Goal: Information Seeking & Learning: Learn about a topic

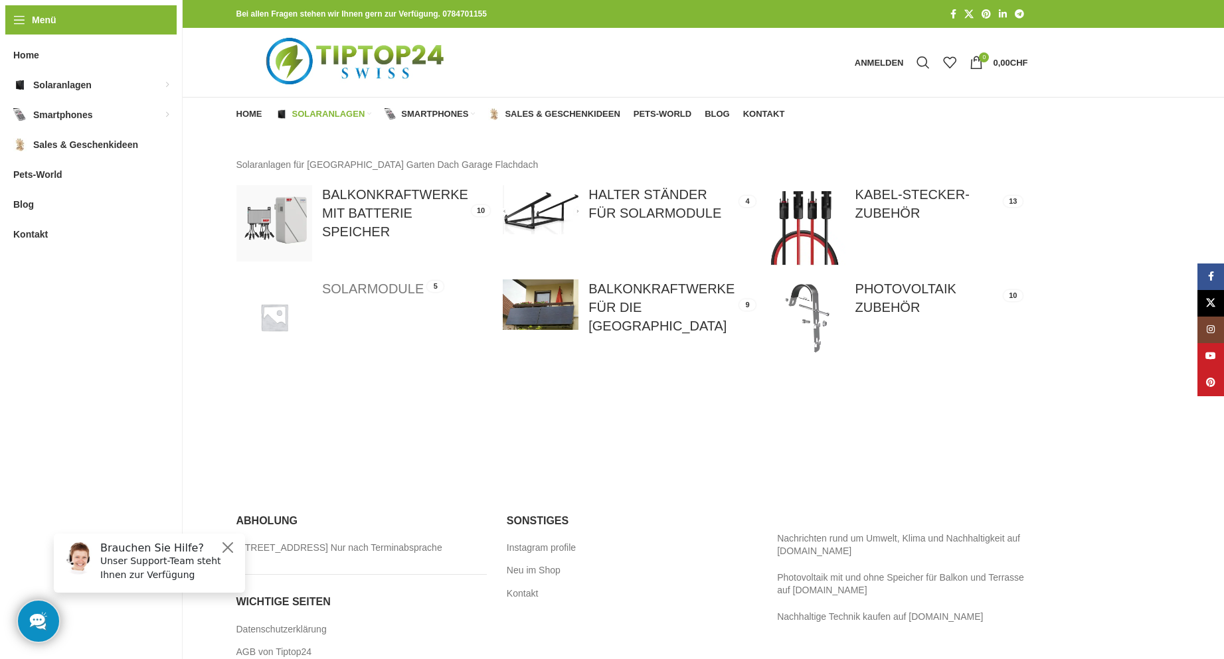
click at [359, 288] on link at bounding box center [362, 317] width 253 height 76
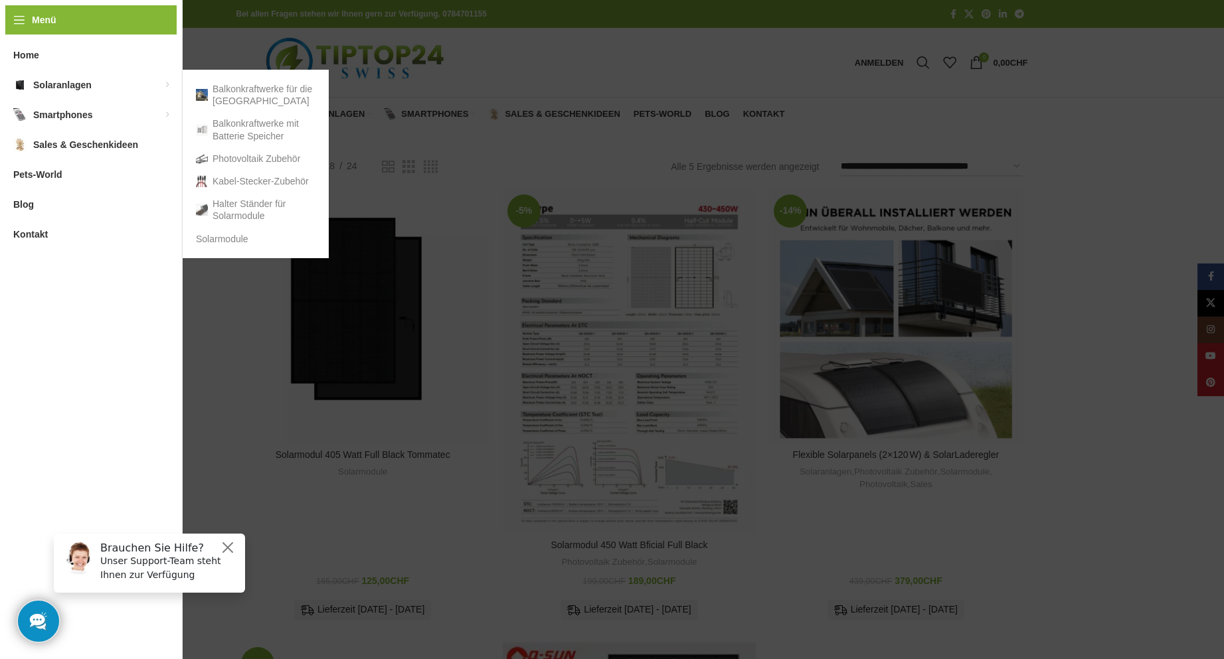
click at [29, 84] on link "Solaranlagen" at bounding box center [91, 85] width 182 height 30
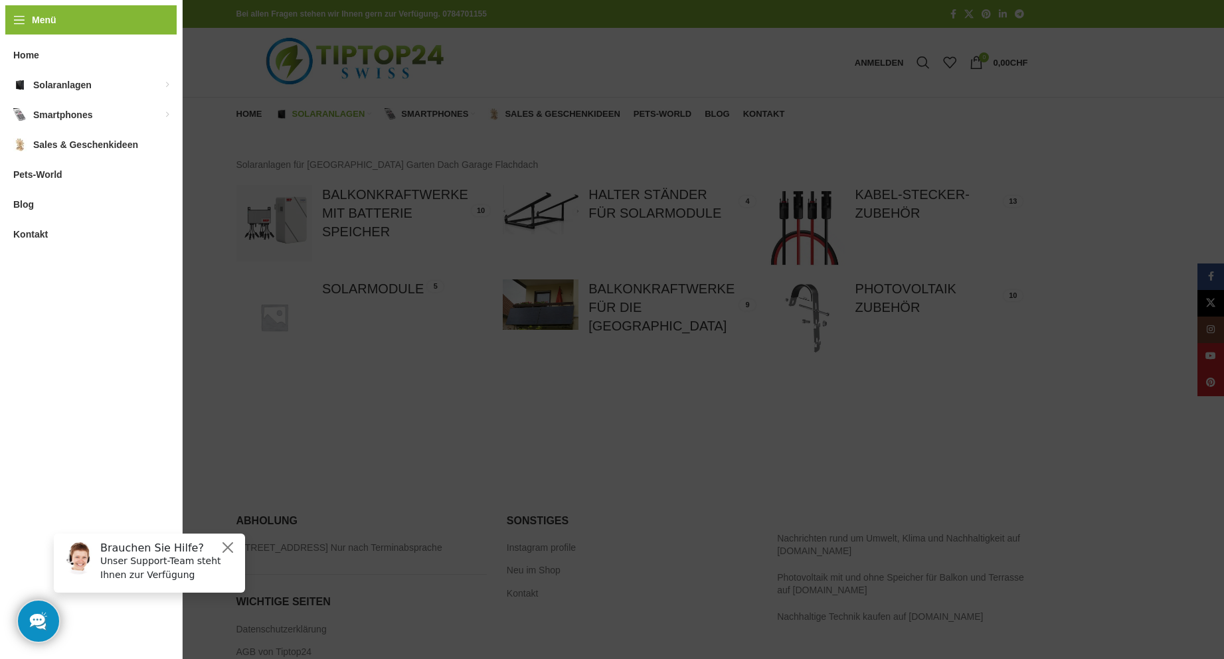
click at [26, 241] on span "Kontakt" at bounding box center [30, 234] width 35 height 24
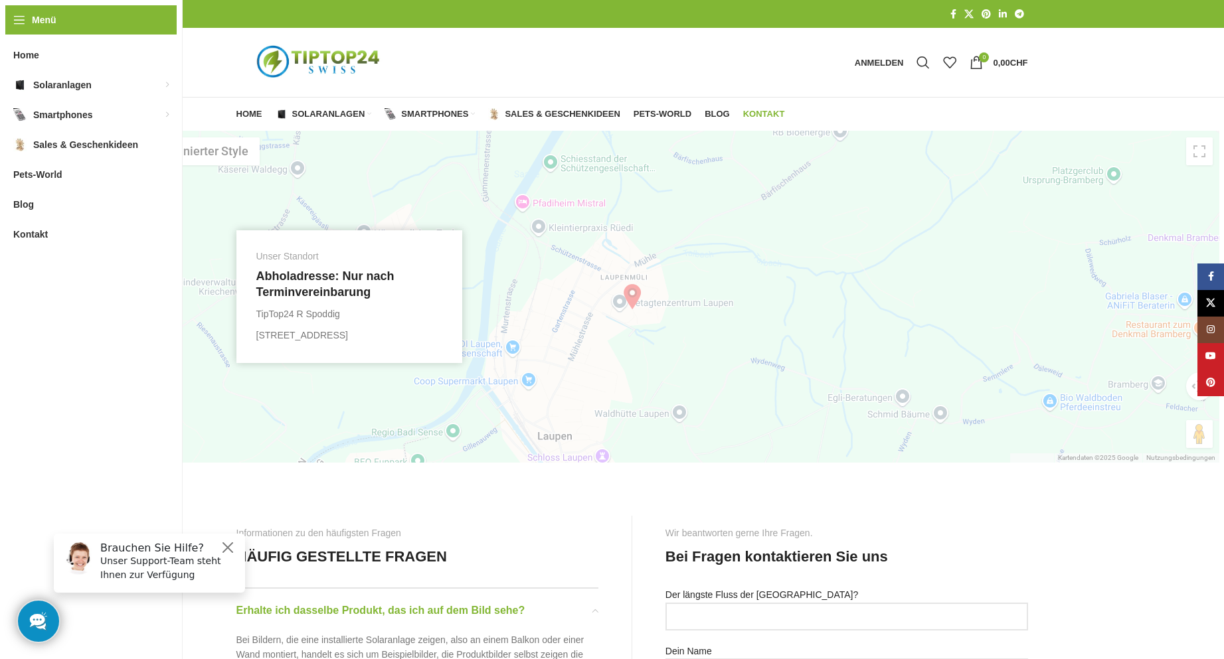
drag, startPoint x: 251, startPoint y: 64, endPoint x: 246, endPoint y: 80, distance: 16.6
click at [253, 114] on span "Home" at bounding box center [249, 114] width 26 height 11
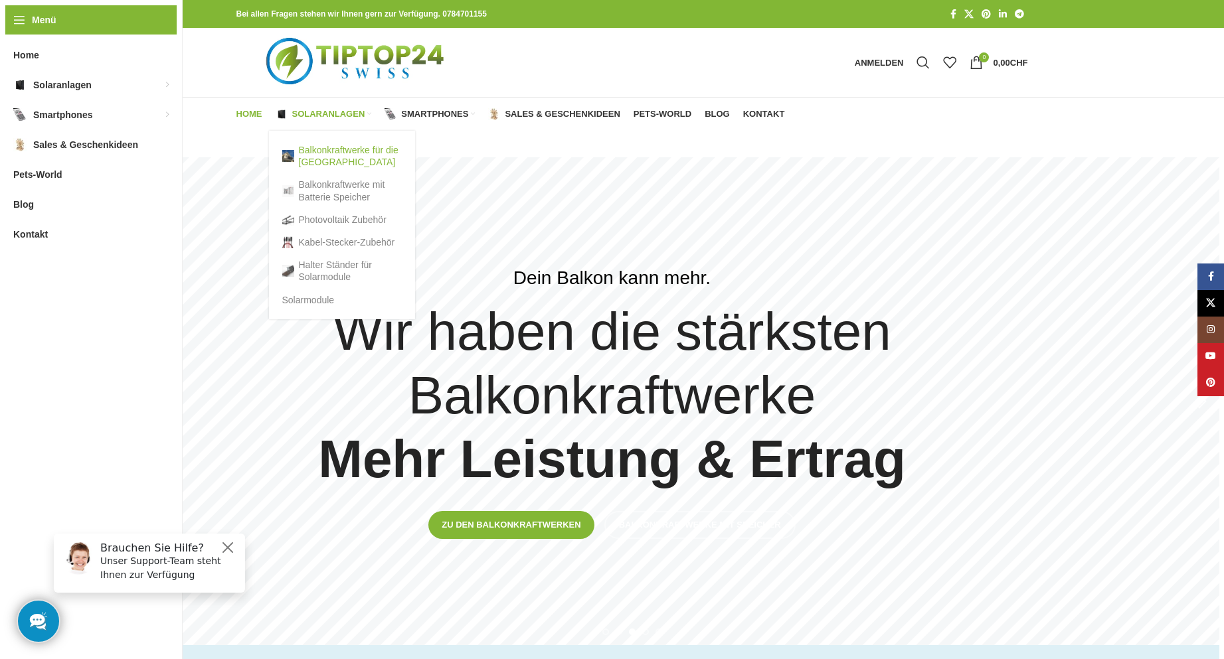
click at [312, 157] on link "Balkonkraftwerke für die [GEOGRAPHIC_DATA]" at bounding box center [342, 156] width 120 height 35
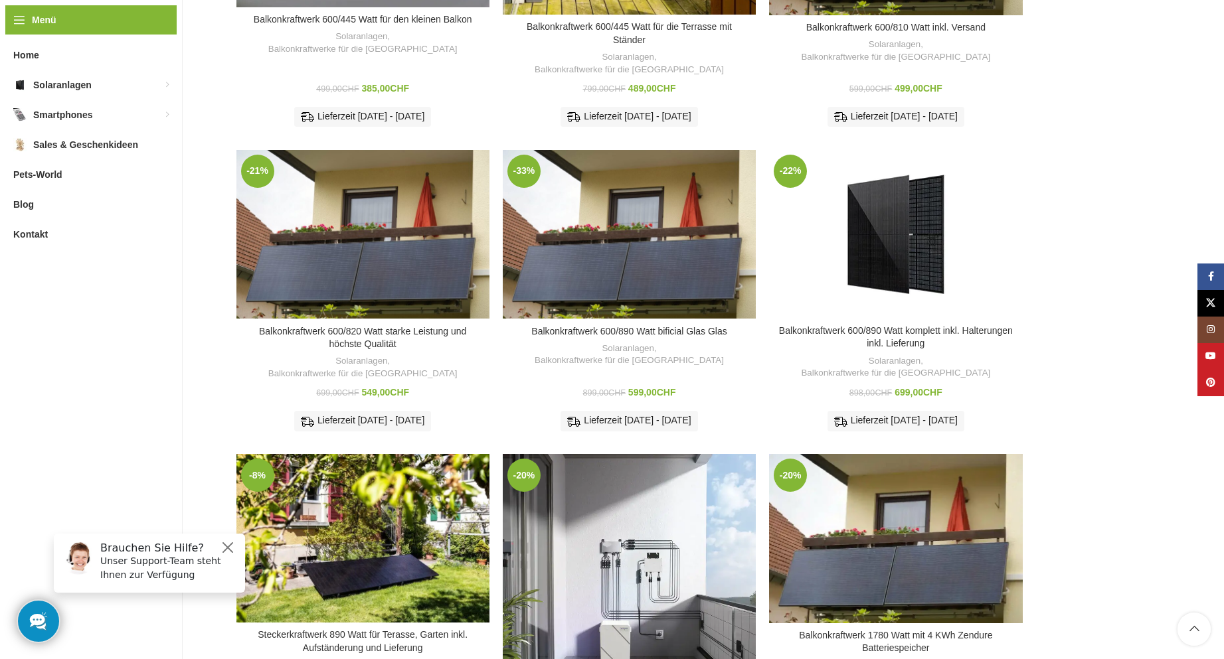
scroll to position [390, 0]
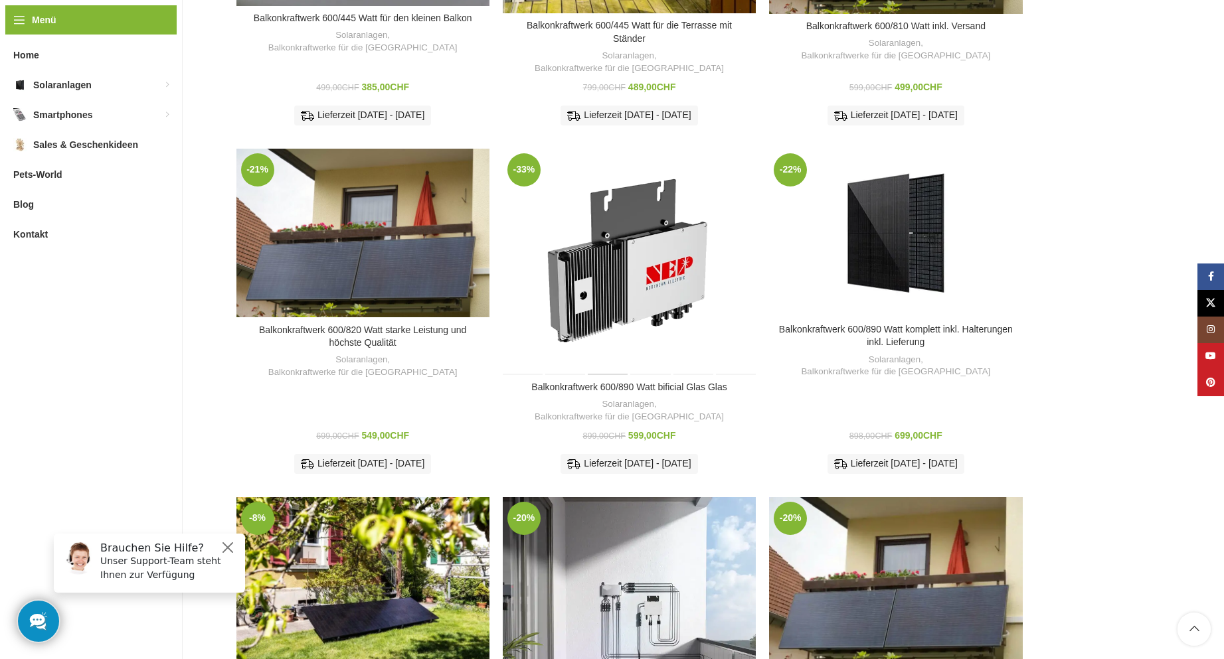
click at [594, 270] on div "Balkonkraftwerk 600/890 Watt bificial Glas Glas" at bounding box center [608, 262] width 42 height 226
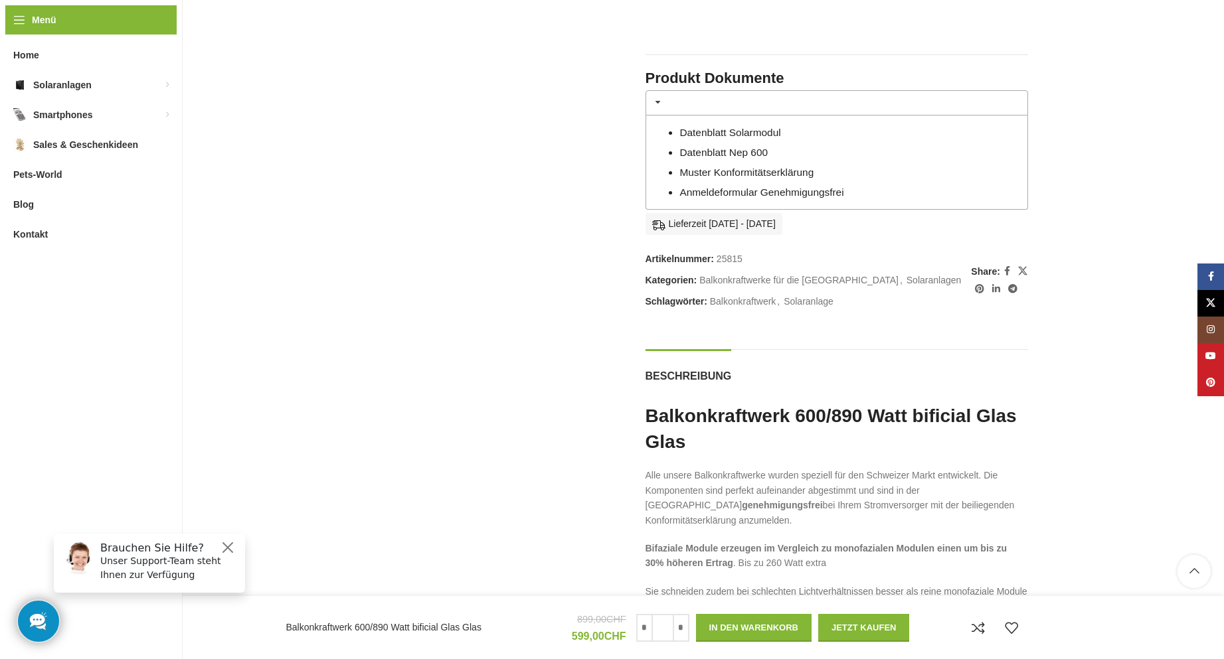
scroll to position [1084, 0]
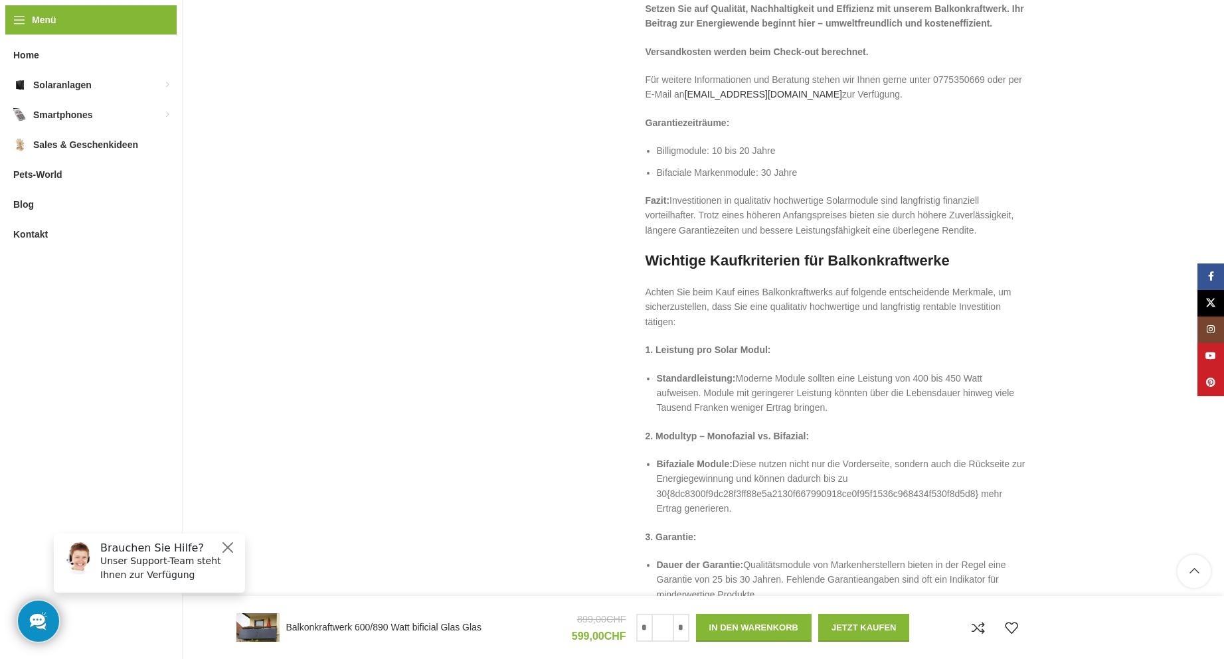
scroll to position [2370, 0]
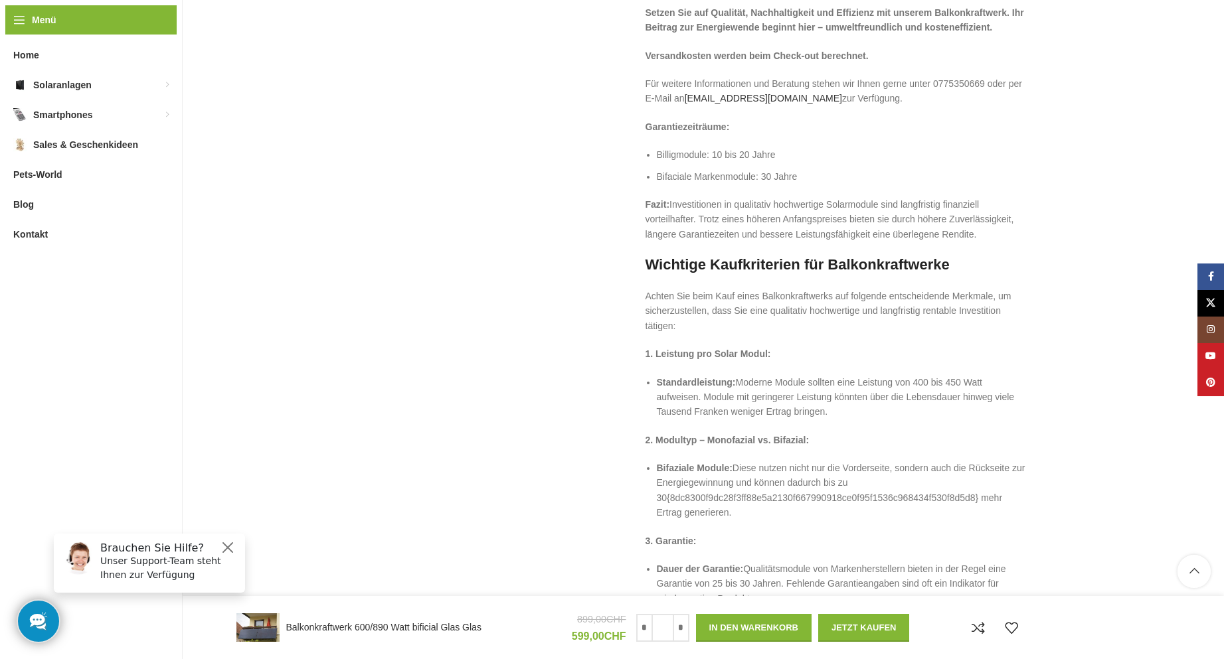
click at [753, 359] on div "Garantiezeiträume: Billigmodule: 10 bis 20 Jahre Bifaciale Markenmodule: 30 Jah…" at bounding box center [836, 539] width 382 height 839
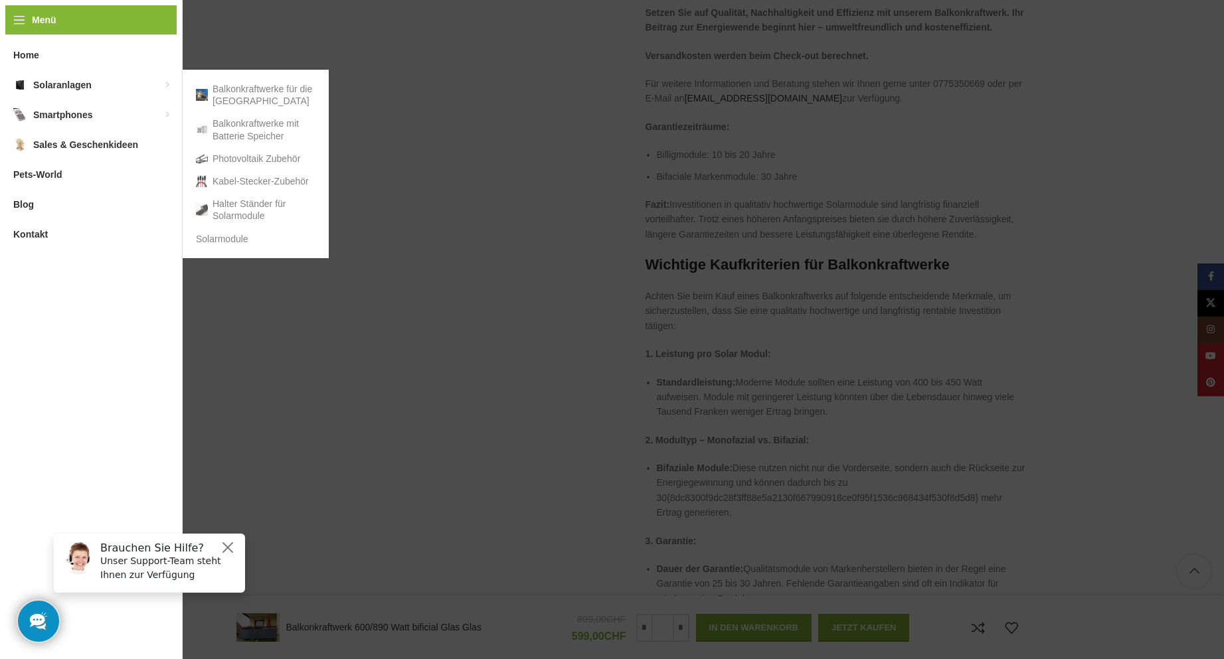
click at [58, 89] on span "Solaranlagen" at bounding box center [62, 85] width 58 height 24
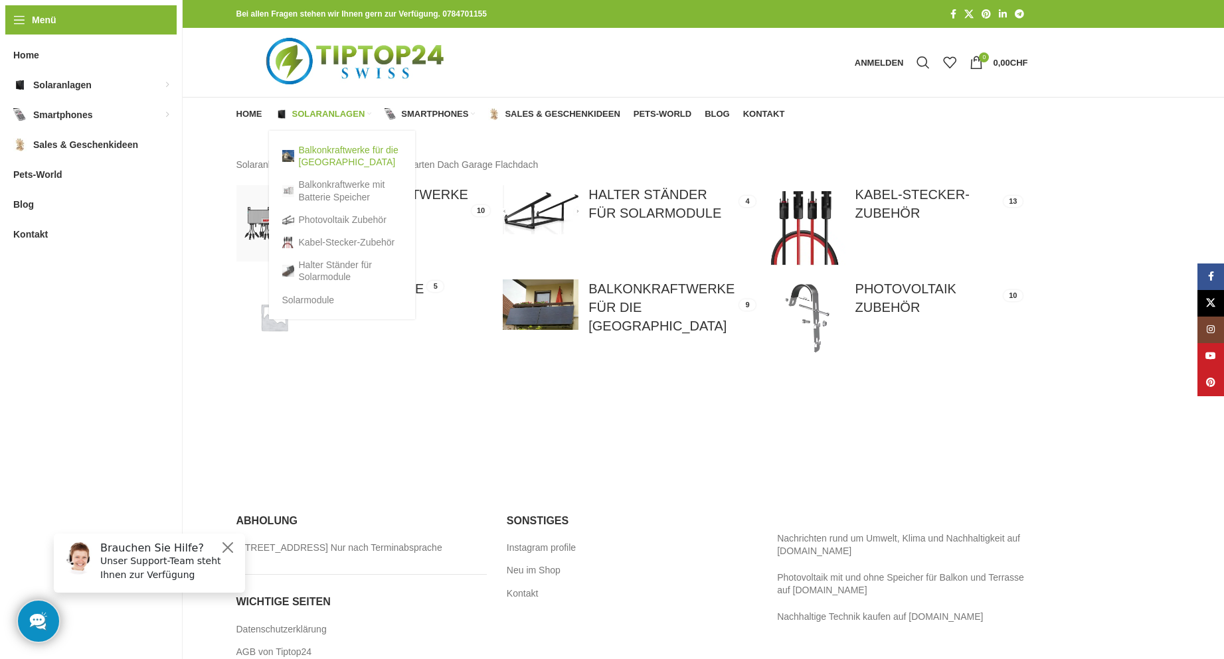
click at [337, 153] on link "Balkonkraftwerke für die [GEOGRAPHIC_DATA]" at bounding box center [342, 156] width 120 height 35
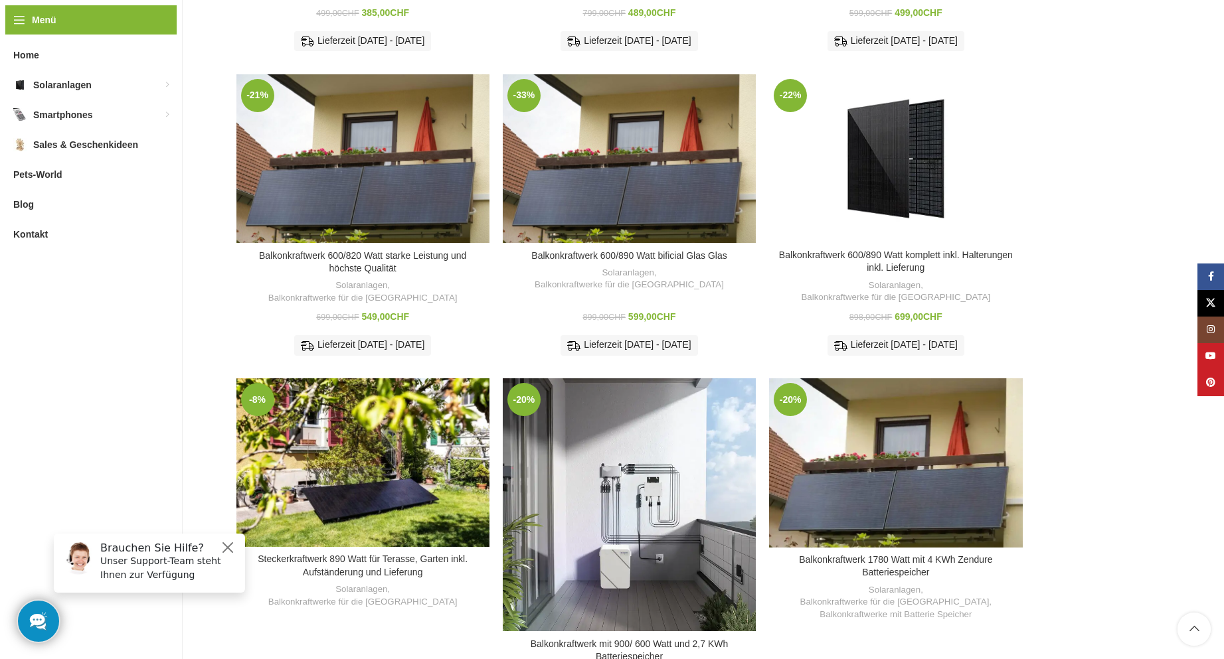
scroll to position [505, 0]
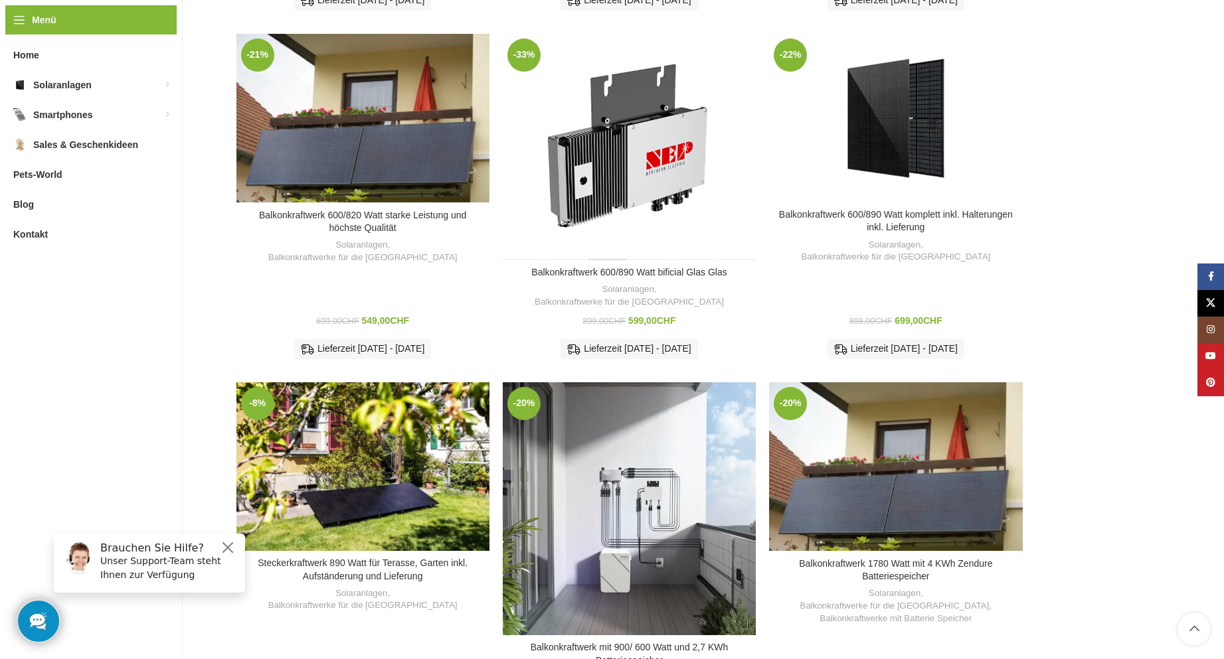
click at [607, 83] on div "Balkonkraftwerk 600/890 Watt bificial Glas Glas" at bounding box center [608, 147] width 42 height 226
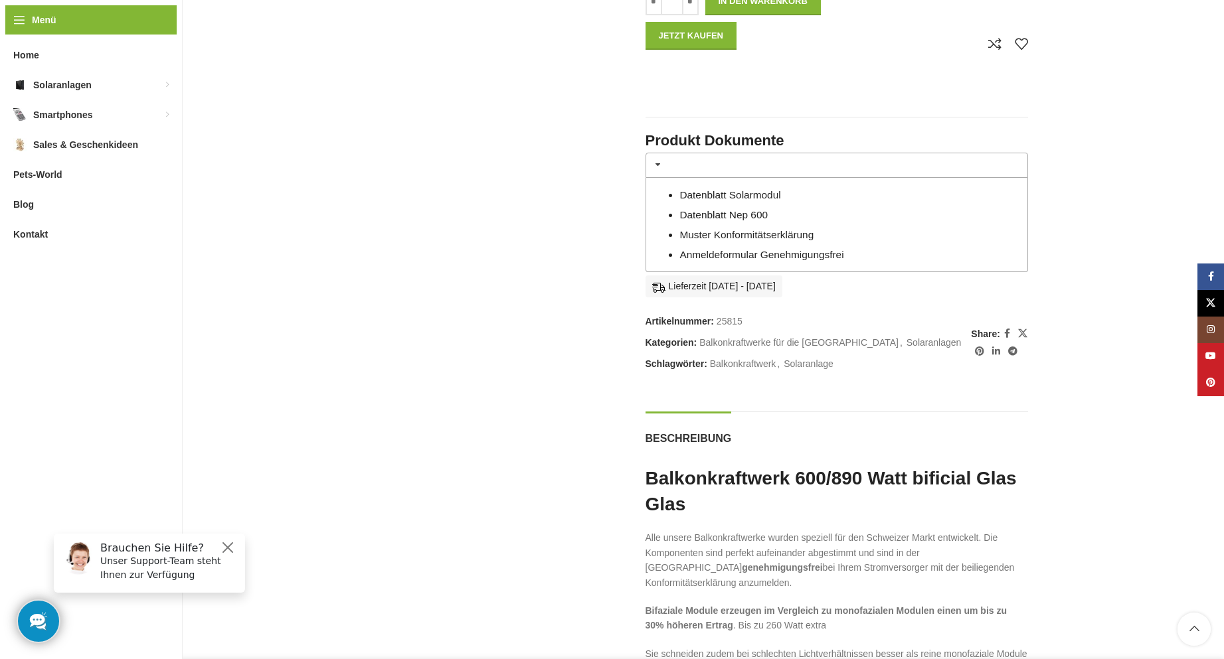
scroll to position [1008, 0]
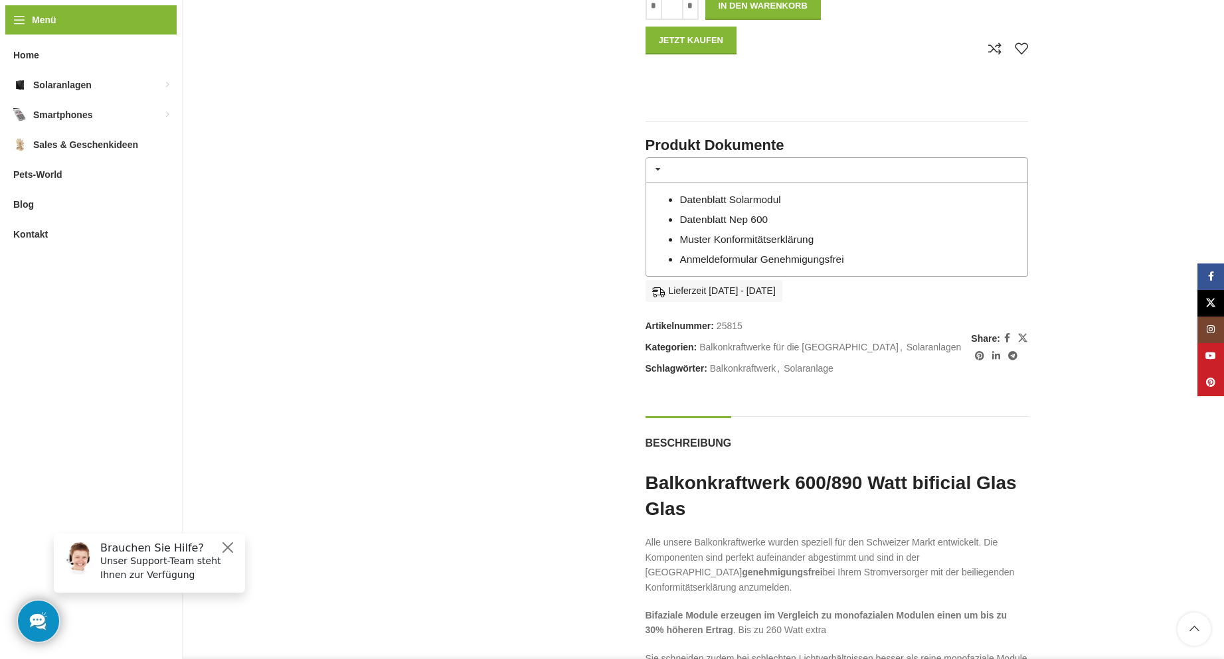
click at [749, 221] on link "Datenblatt Nep 600" at bounding box center [723, 219] width 88 height 11
